Goal: Check status: Check status

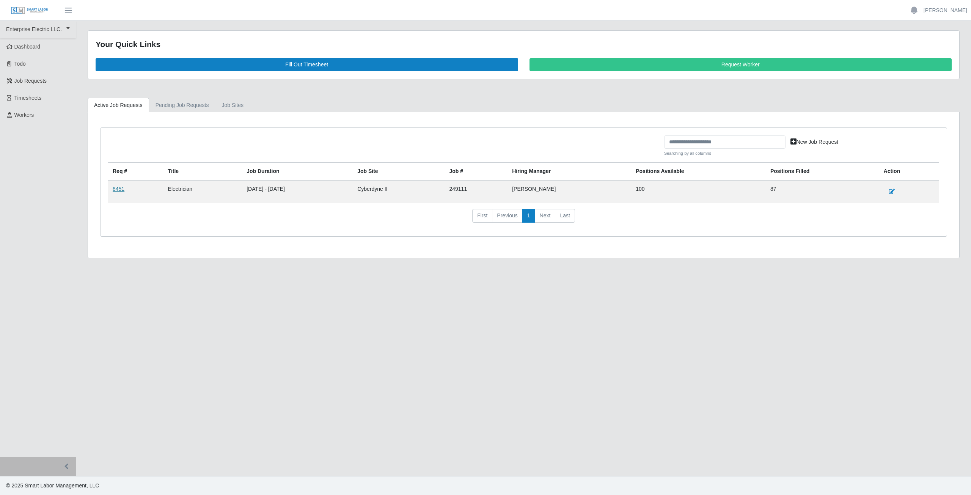
click at [115, 190] on link "8451" at bounding box center [119, 189] width 12 height 6
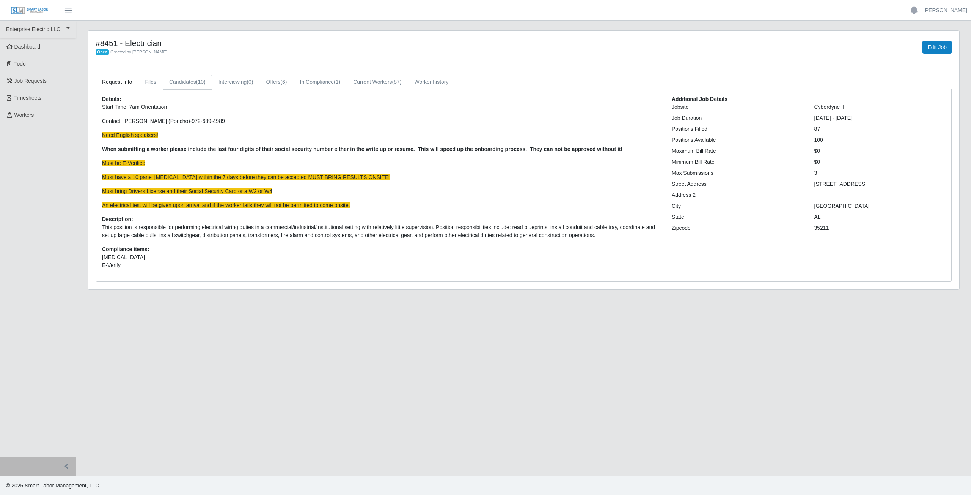
click at [180, 83] on link "Candidates (10)" at bounding box center [187, 82] width 49 height 15
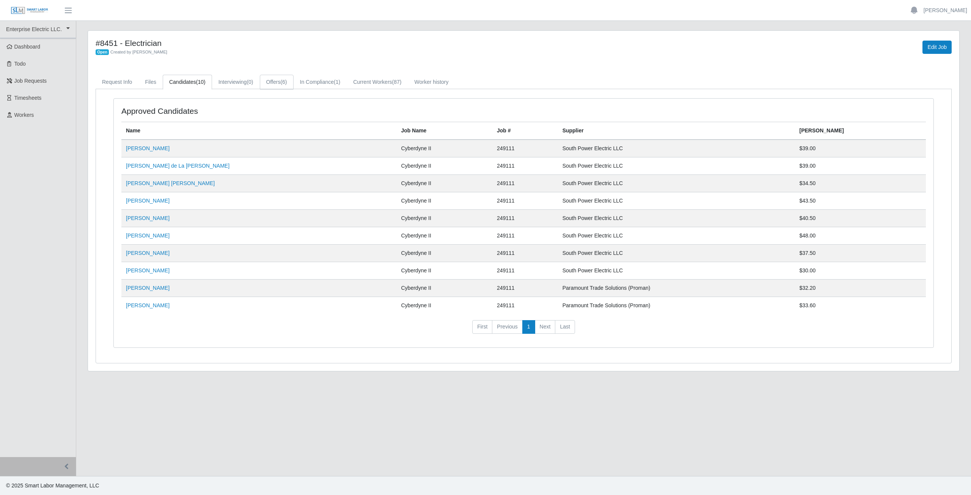
click at [273, 84] on link "Offers (6)" at bounding box center [277, 82] width 34 height 15
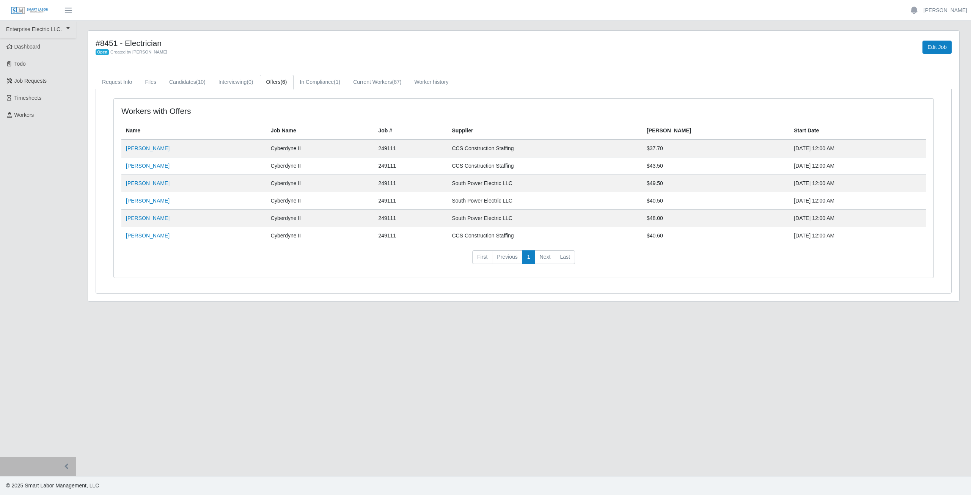
click at [273, 84] on link "Offers (6)" at bounding box center [277, 82] width 34 height 15
click at [315, 84] on link "In Compliance (1)" at bounding box center [319, 82] width 53 height 15
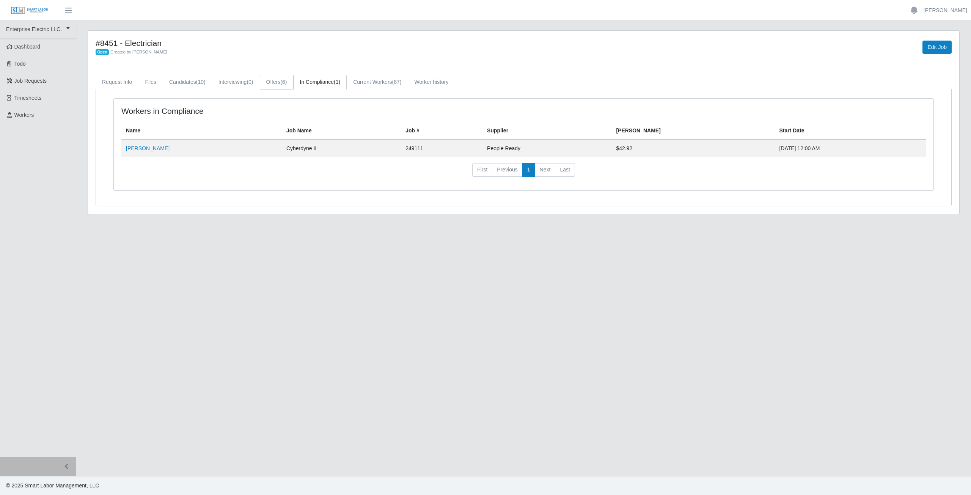
click at [279, 82] on link "Offers (6)" at bounding box center [277, 82] width 34 height 15
